Goal: Task Accomplishment & Management: Manage account settings

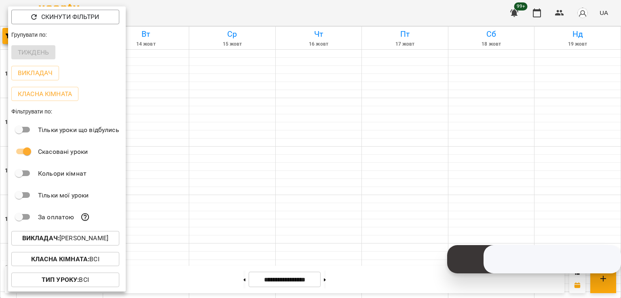
click at [89, 238] on p "Викладач : [PERSON_NAME]" at bounding box center [65, 239] width 86 height 10
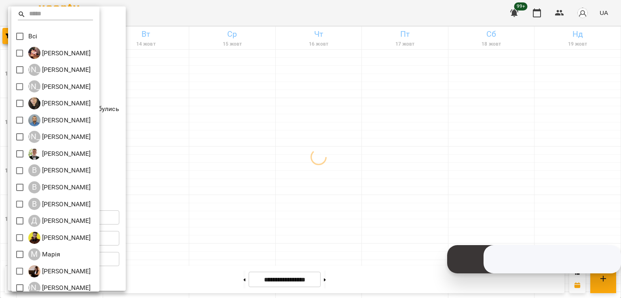
scroll to position [81, 0]
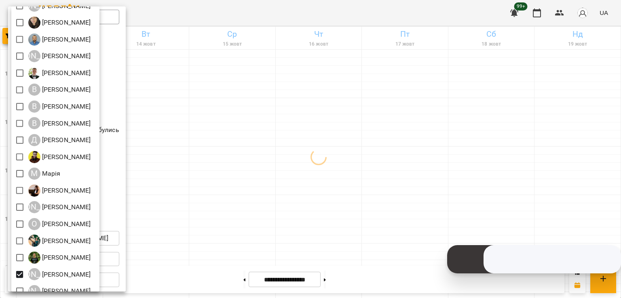
click at [257, 106] on div at bounding box center [310, 149] width 621 height 298
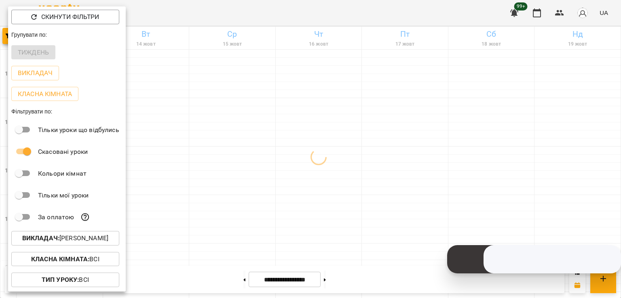
click at [306, 137] on div at bounding box center [310, 149] width 621 height 298
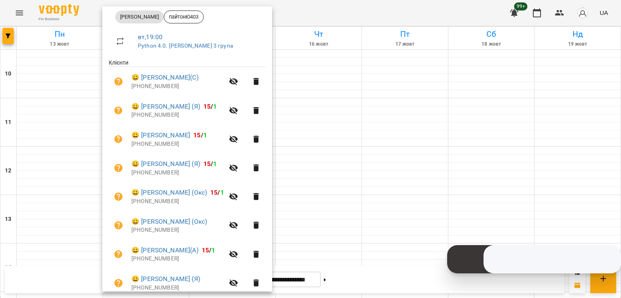
scroll to position [162, 0]
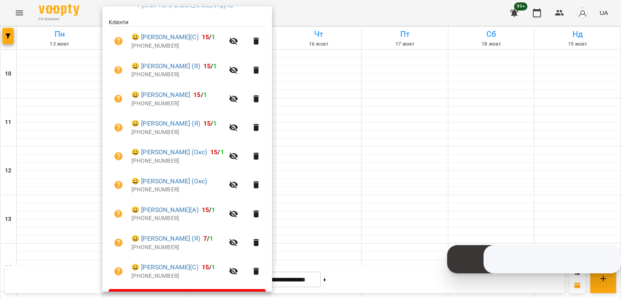
click at [365, 73] on div at bounding box center [310, 149] width 621 height 298
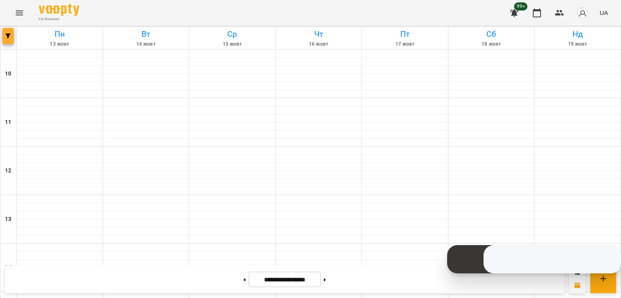
click at [1, 30] on div at bounding box center [8, 38] width 16 height 23
click at [6, 35] on icon "button" at bounding box center [8, 36] width 5 height 5
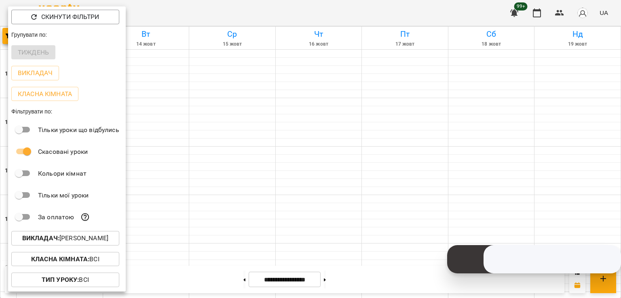
click at [102, 243] on p "Викладач : [PERSON_NAME]" at bounding box center [65, 239] width 86 height 10
click at [88, 243] on p "Викладач : [PERSON_NAME]" at bounding box center [65, 239] width 86 height 10
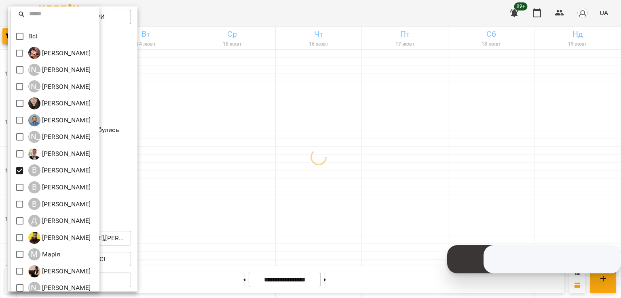
scroll to position [91, 0]
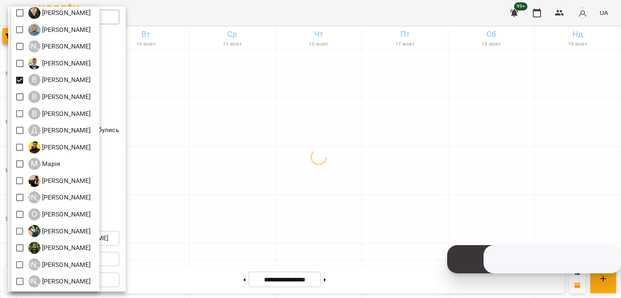
click at [479, 176] on div at bounding box center [310, 149] width 621 height 298
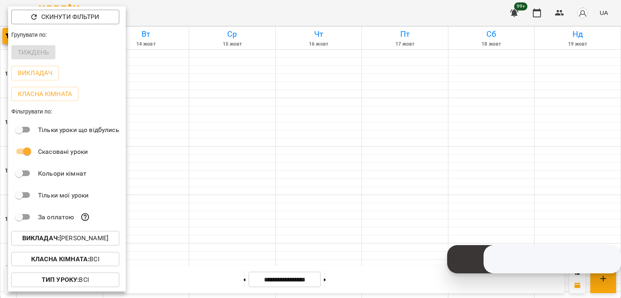
click at [443, 168] on div at bounding box center [310, 149] width 621 height 298
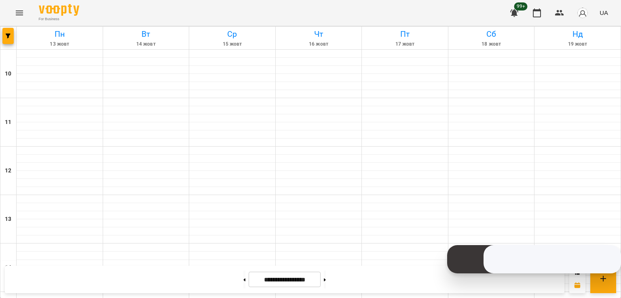
scroll to position [243, 0]
click at [2, 39] on div at bounding box center [8, 38] width 16 height 23
click at [6, 38] on icon "button" at bounding box center [8, 36] width 5 height 5
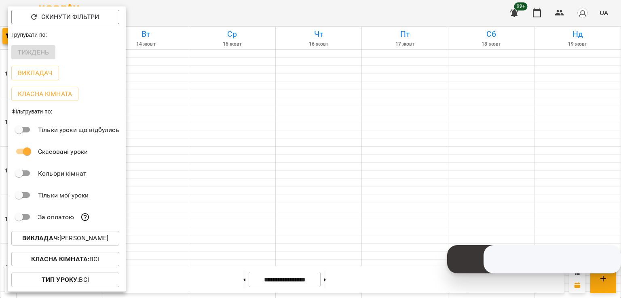
click at [99, 243] on p "Викладач : [PERSON_NAME]" at bounding box center [65, 239] width 86 height 10
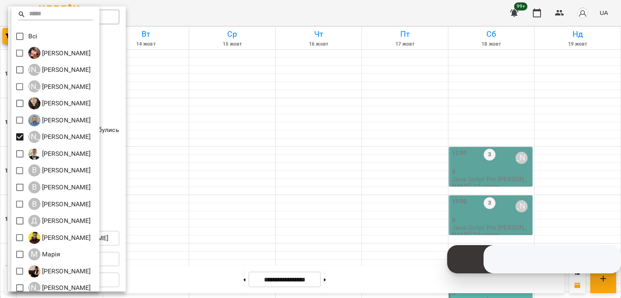
click at [338, 143] on div at bounding box center [310, 149] width 621 height 298
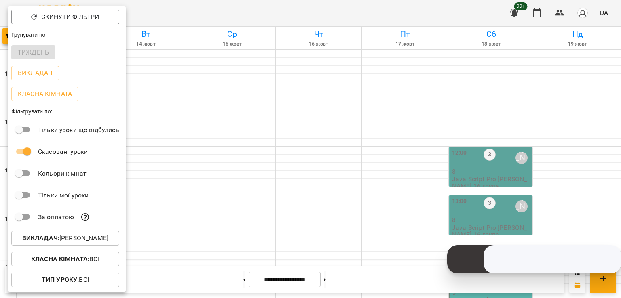
drag, startPoint x: 618, startPoint y: 154, endPoint x: 619, endPoint y: 167, distance: 13.0
click at [619, 167] on div at bounding box center [310, 149] width 621 height 298
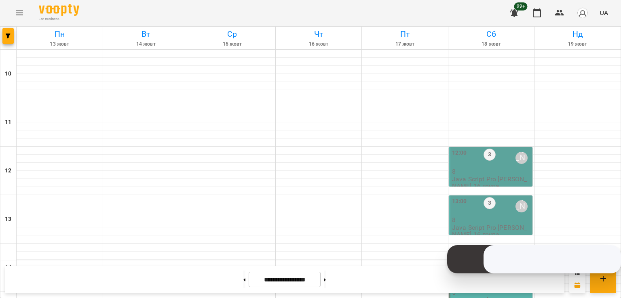
scroll to position [418, 0]
click at [326, 282] on button at bounding box center [325, 280] width 2 height 18
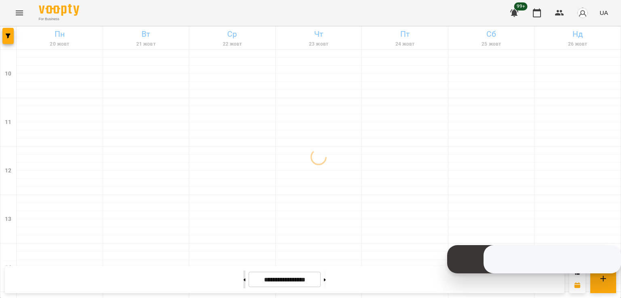
click at [244, 280] on icon at bounding box center [245, 279] width 2 height 3
